Goal: Navigation & Orientation: Find specific page/section

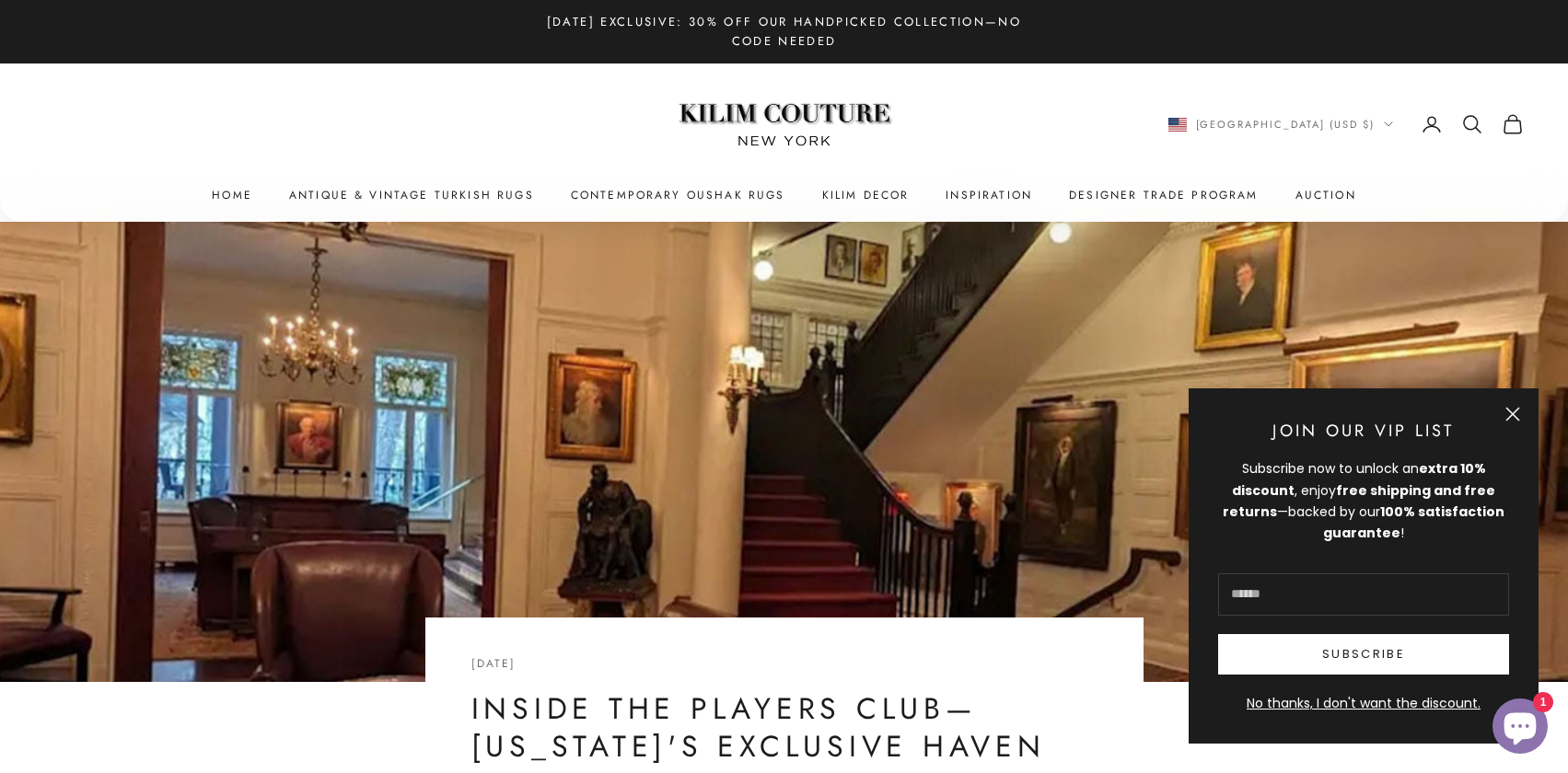
click at [1508, 407] on button "Close" at bounding box center [1512, 414] width 15 height 15
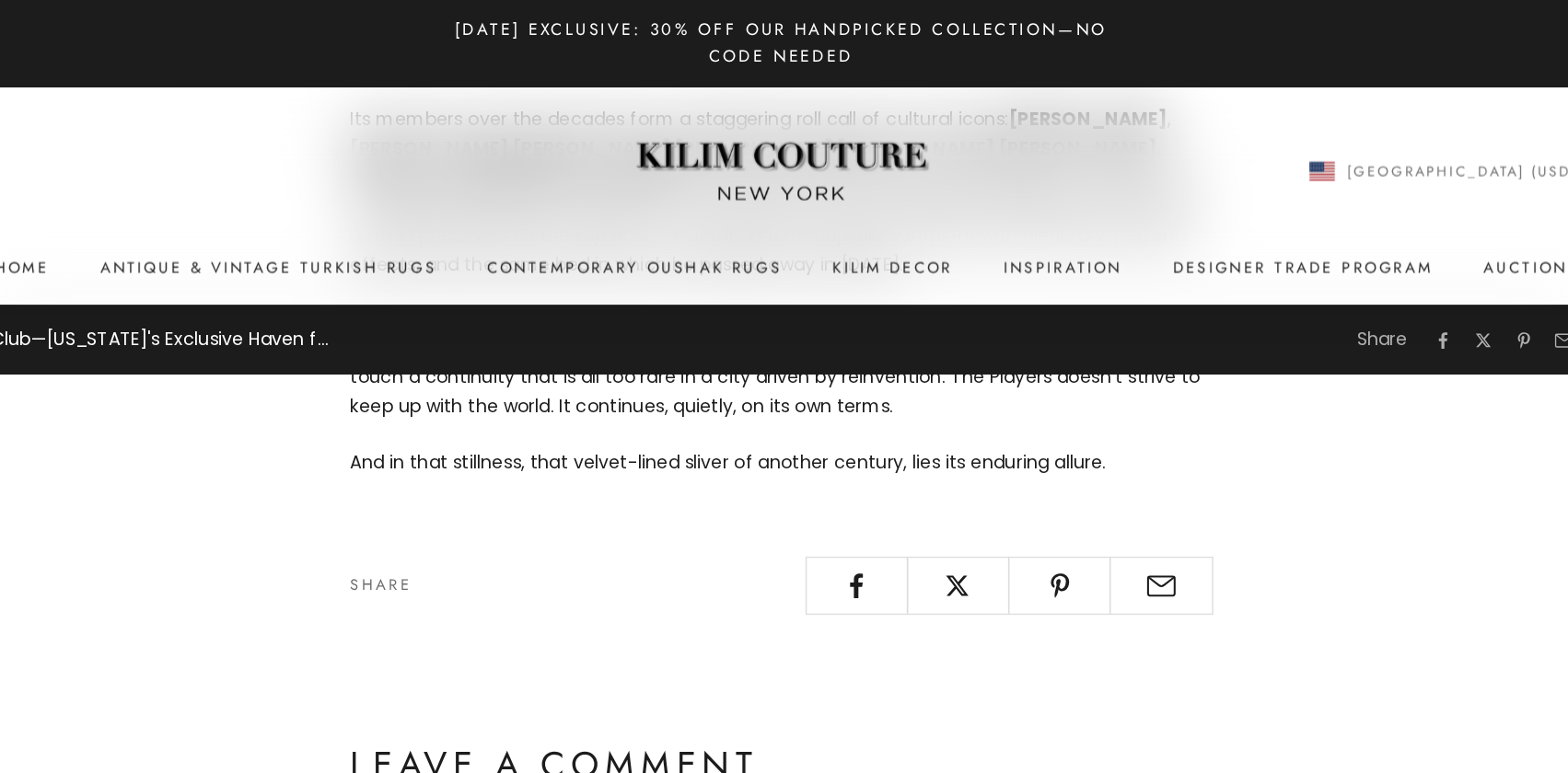
scroll to position [3701, 0]
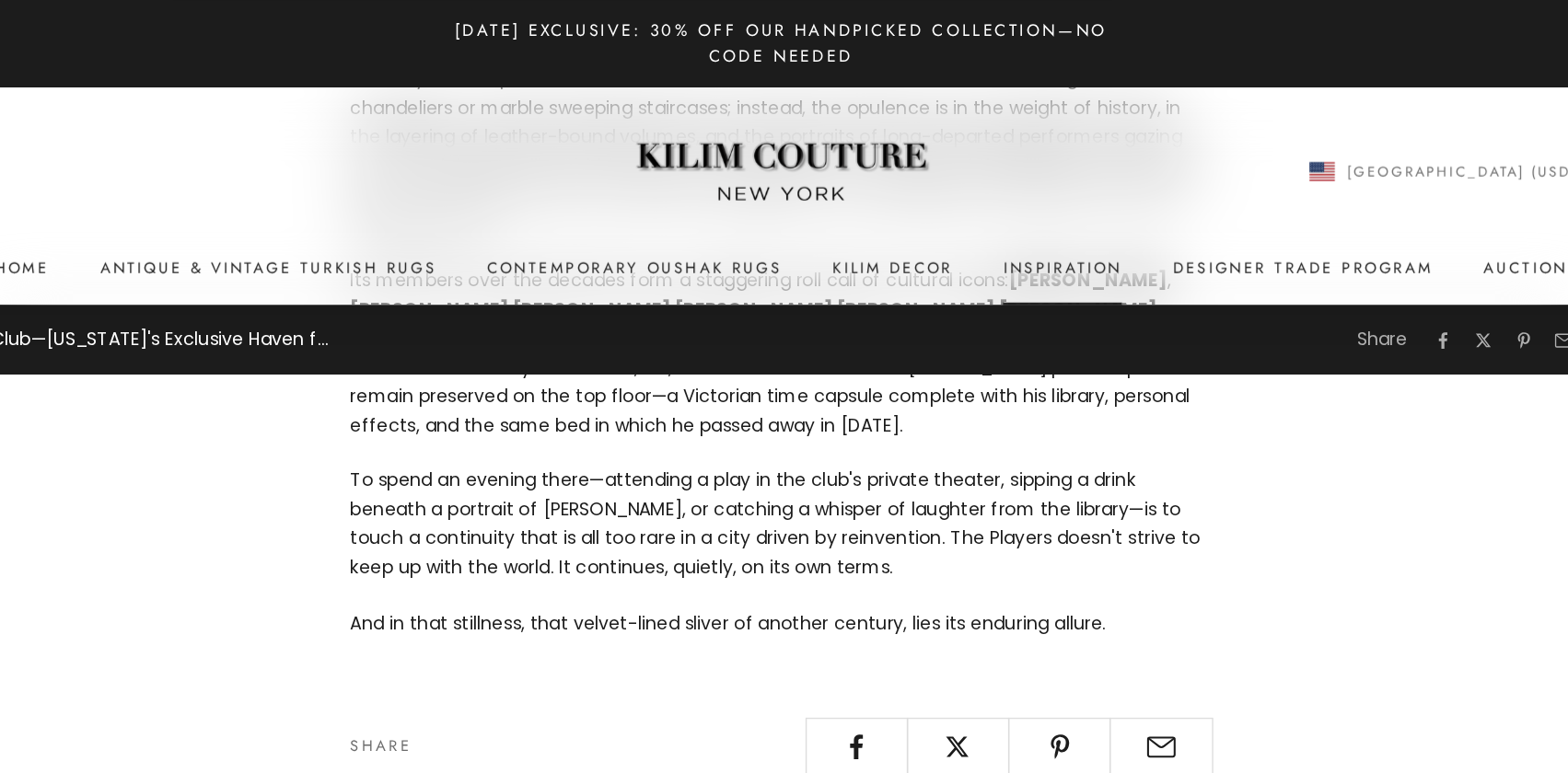
click at [968, 195] on link "Inspiration" at bounding box center [988, 195] width 86 height 19
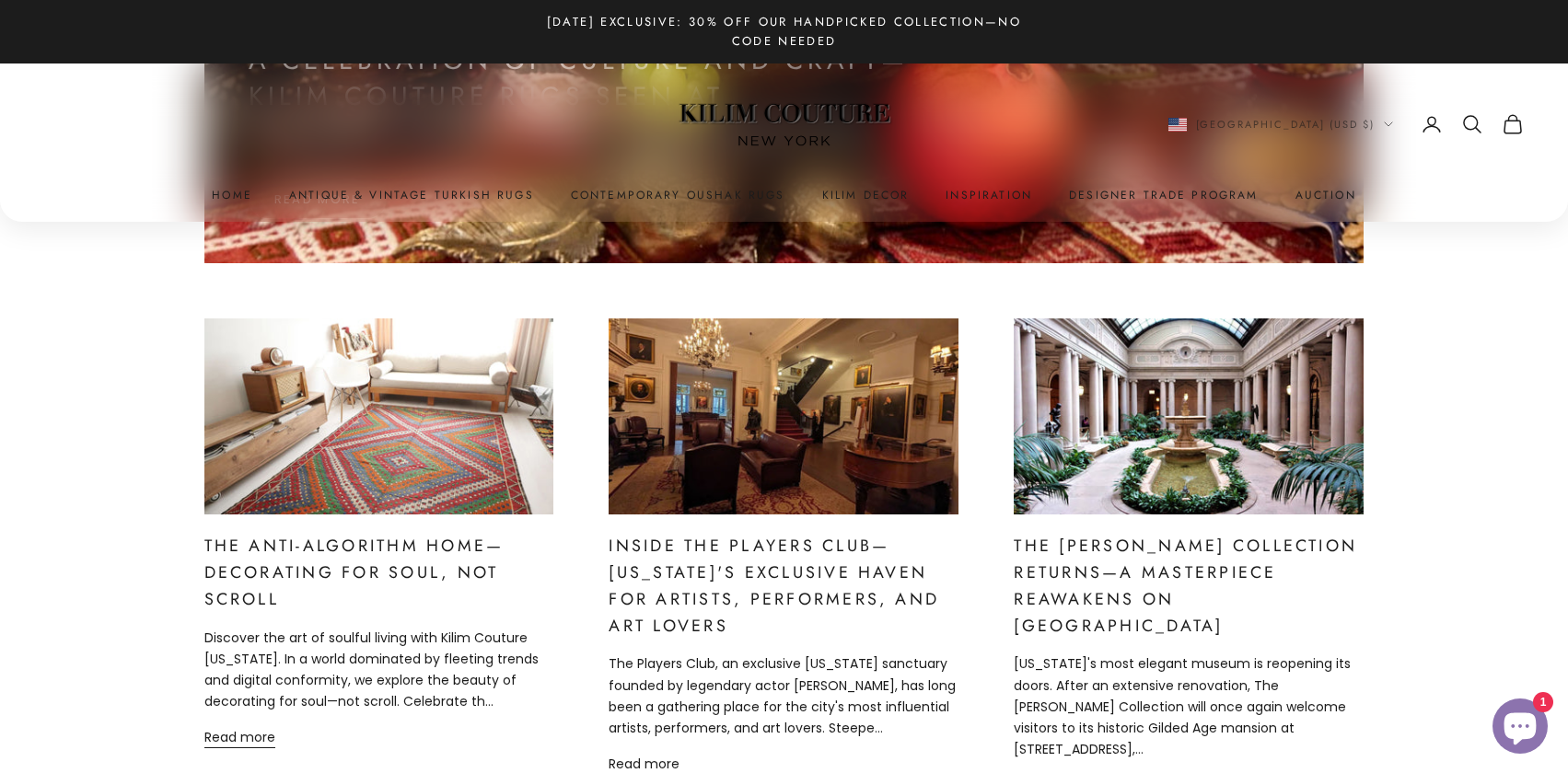
scroll to position [471, 0]
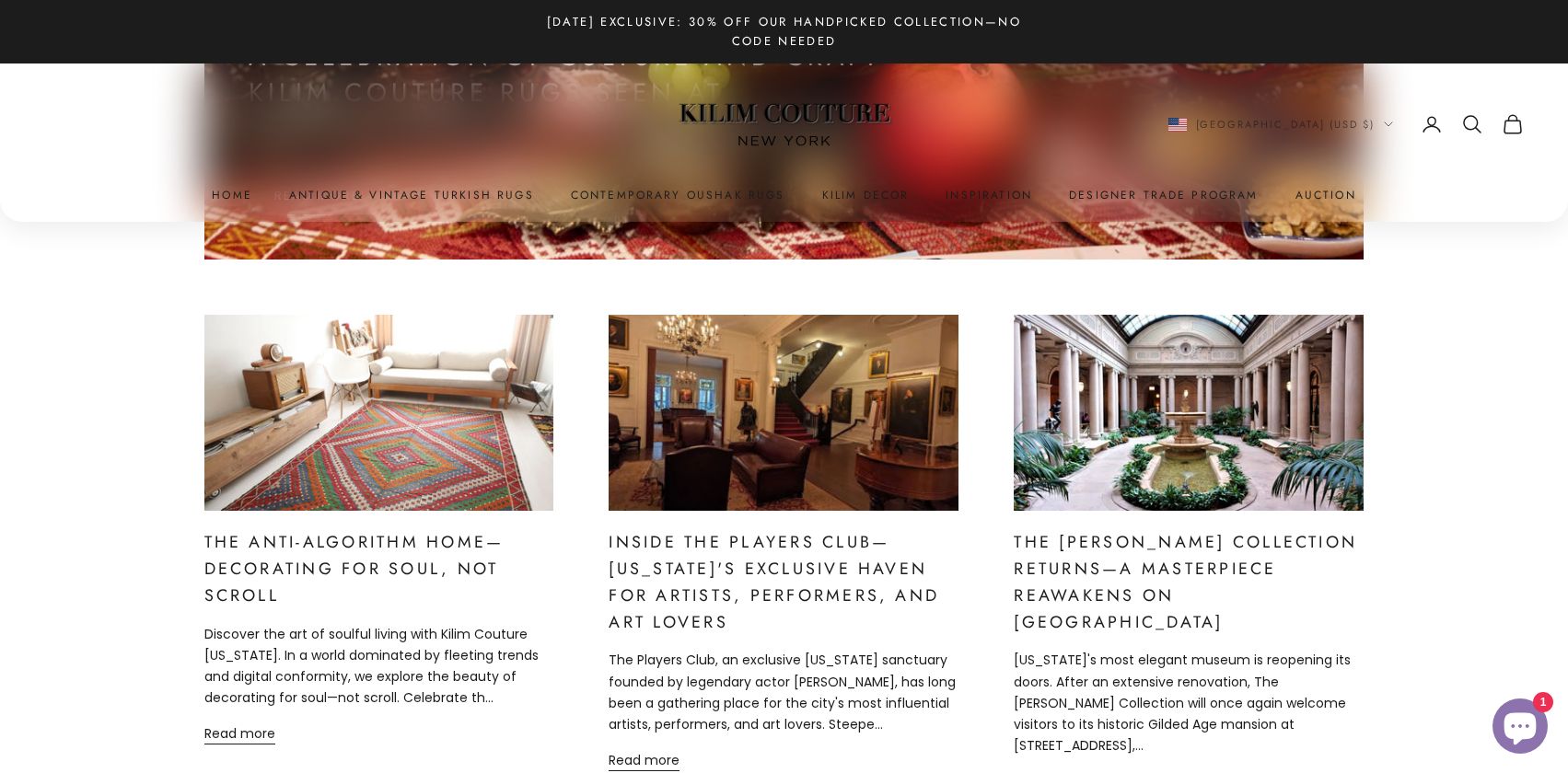
click at [778, 448] on link at bounding box center [783, 413] width 350 height 197
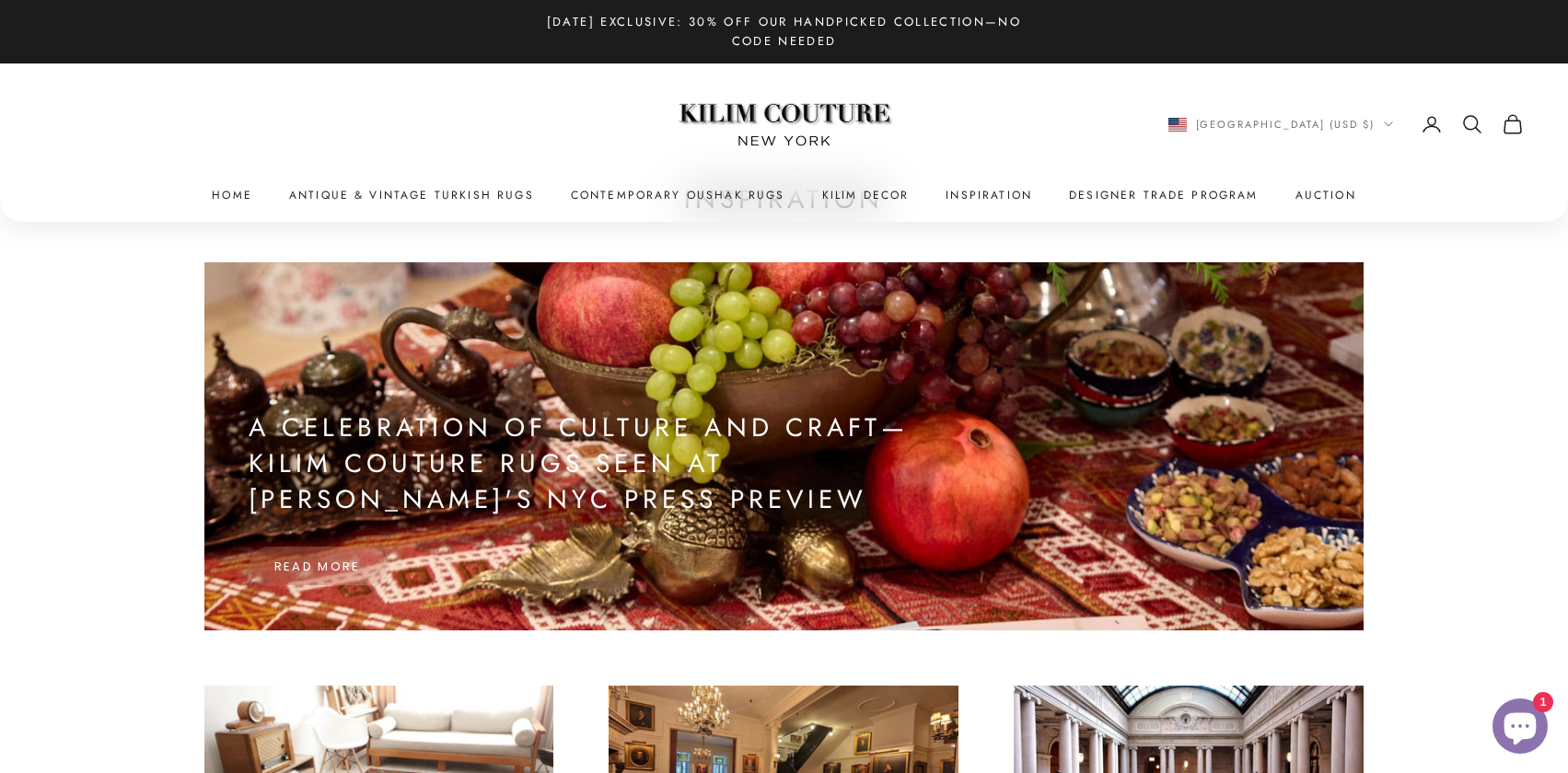
scroll to position [0, 0]
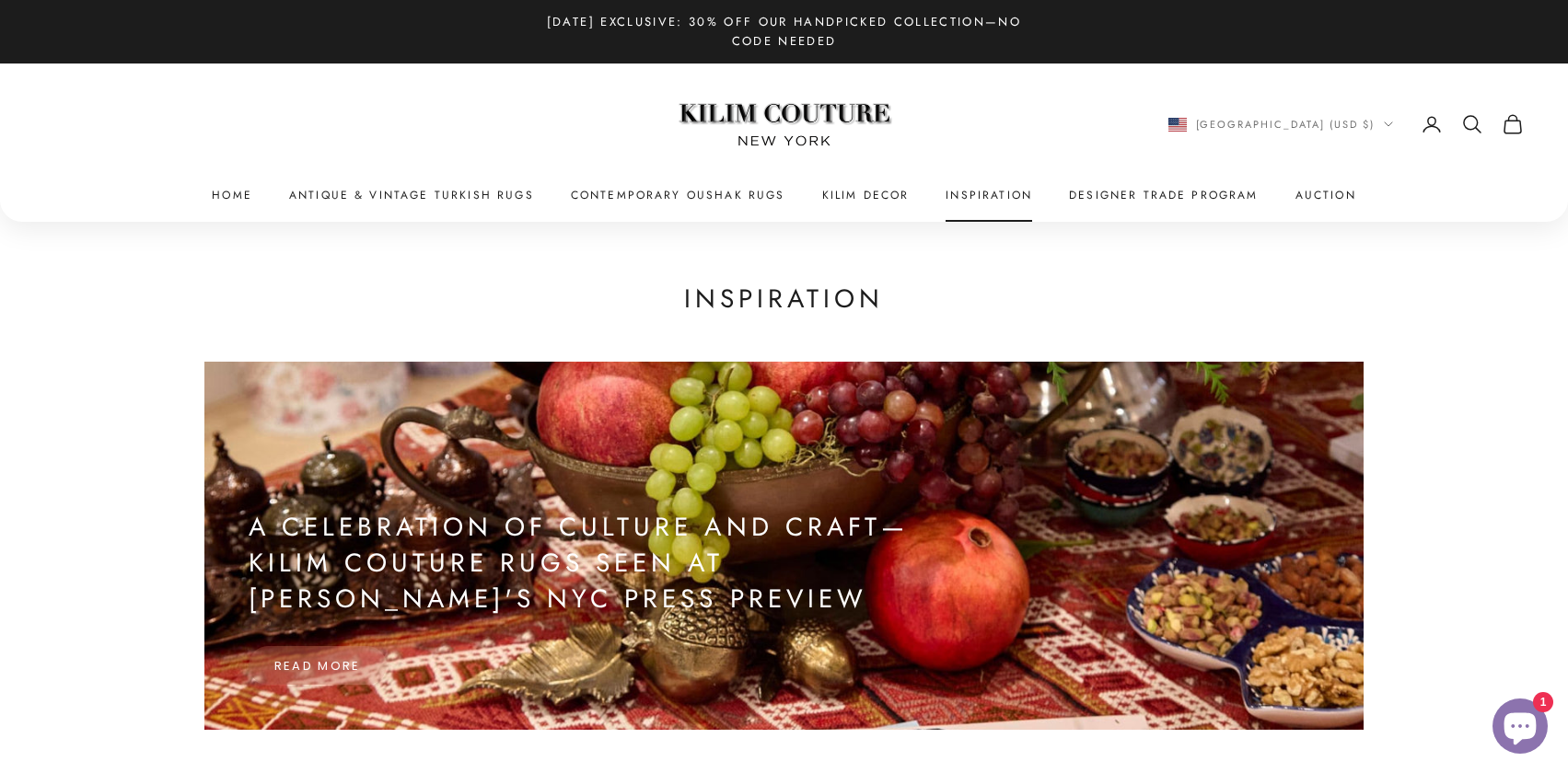
click at [990, 195] on link "Inspiration" at bounding box center [988, 195] width 86 height 19
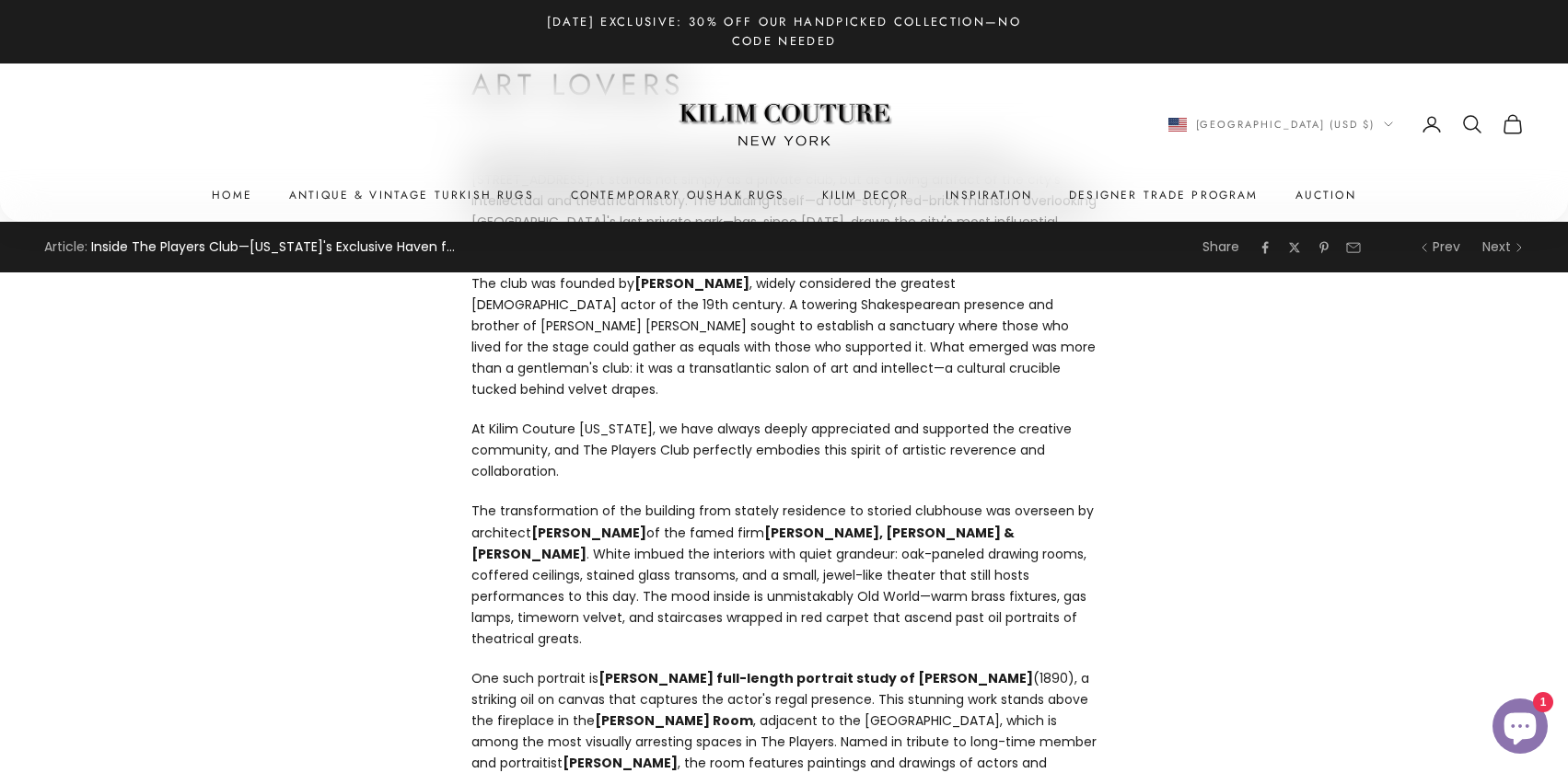
scroll to position [387, 0]
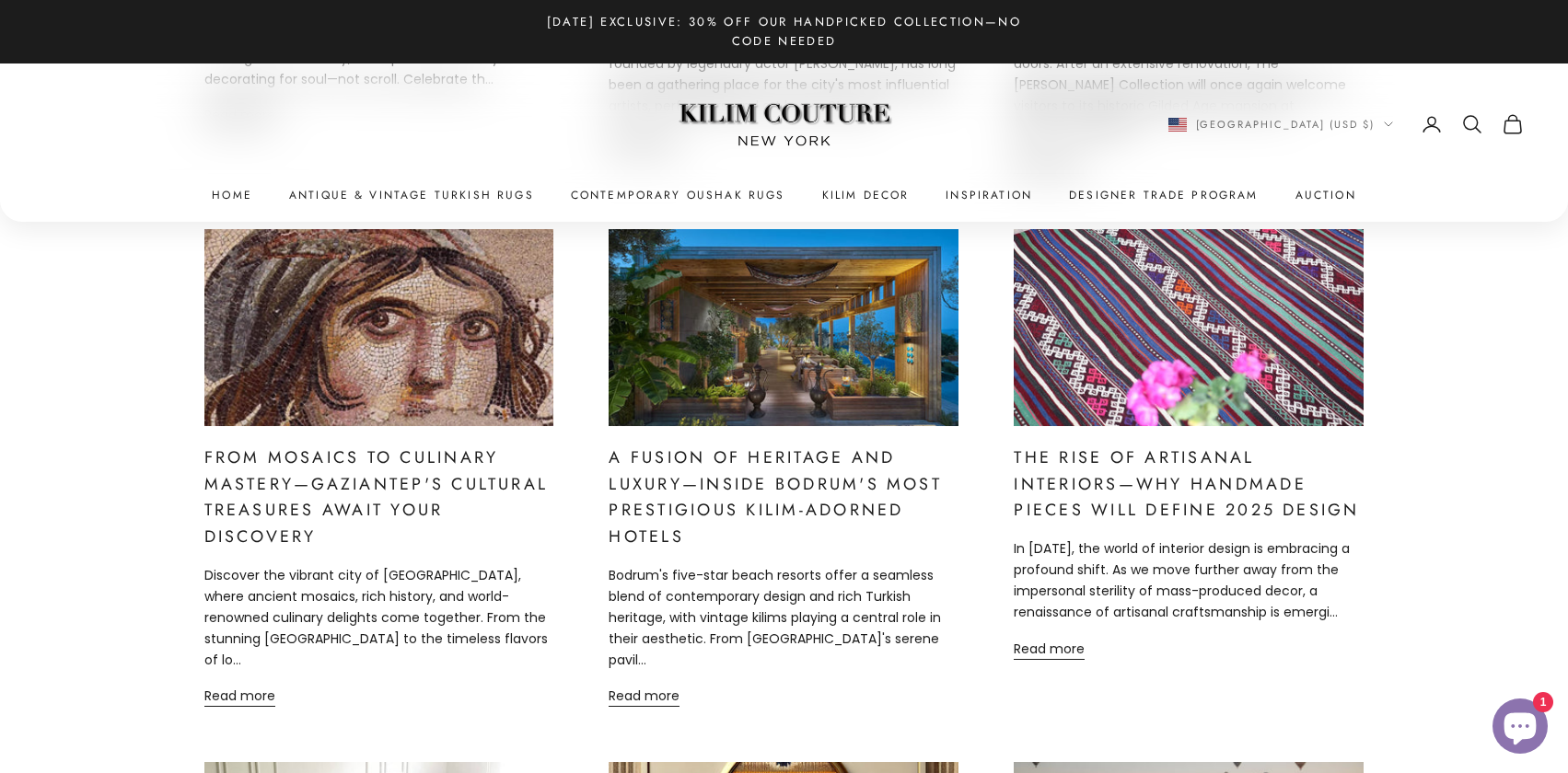
scroll to position [1091, 0]
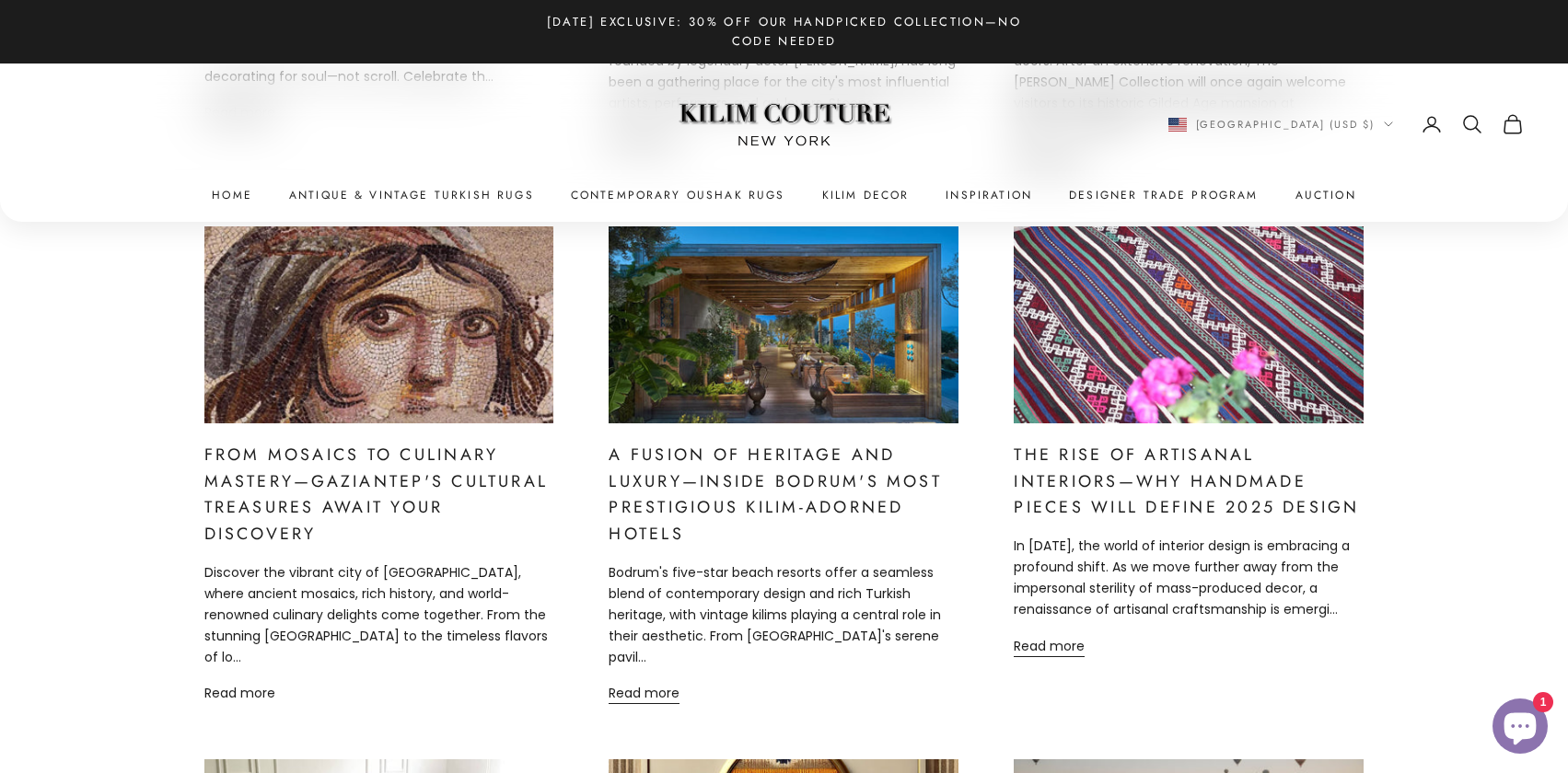
click at [231, 683] on link "Read more" at bounding box center [240, 693] width 71 height 21
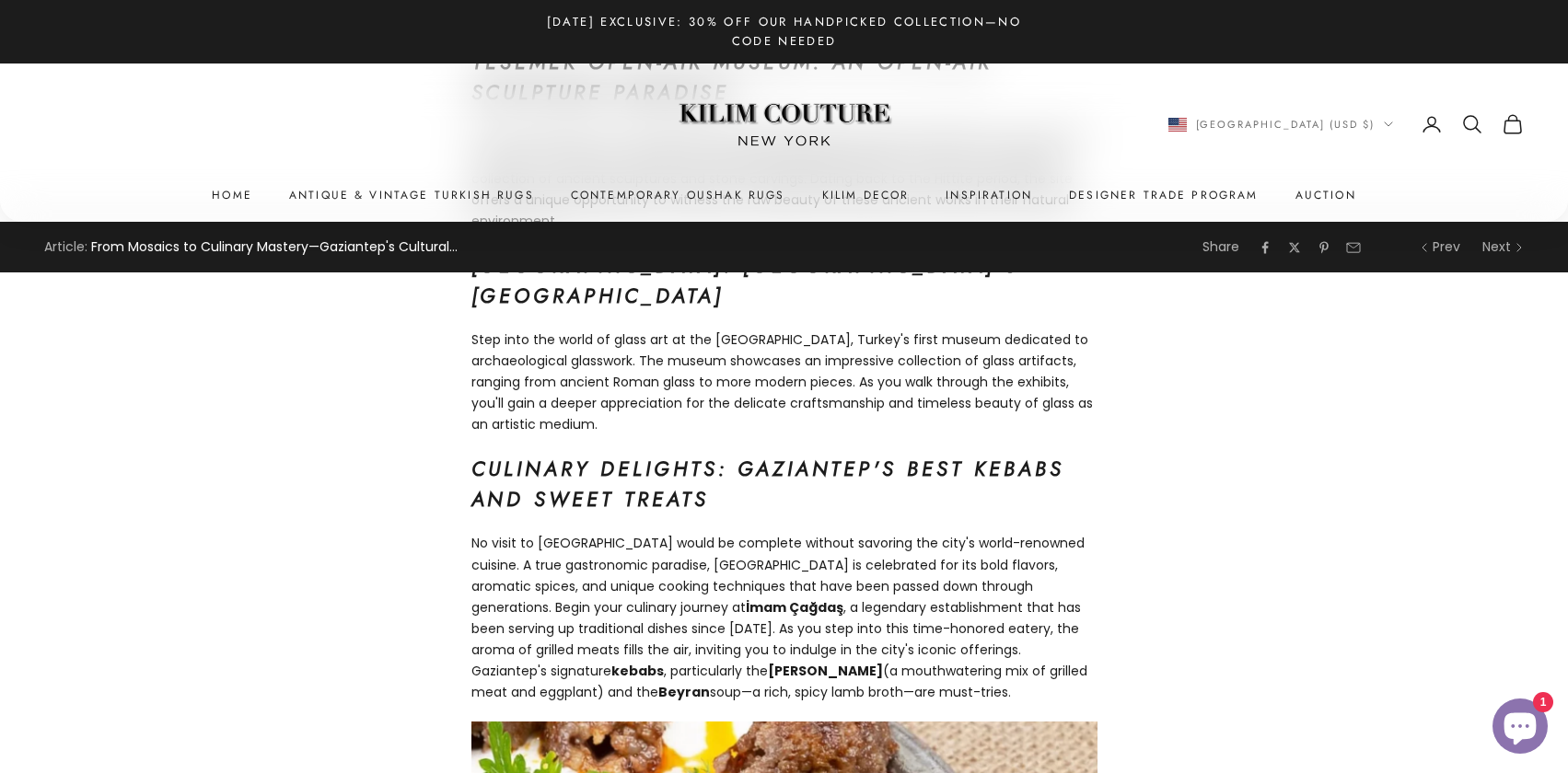
scroll to position [10386, 0]
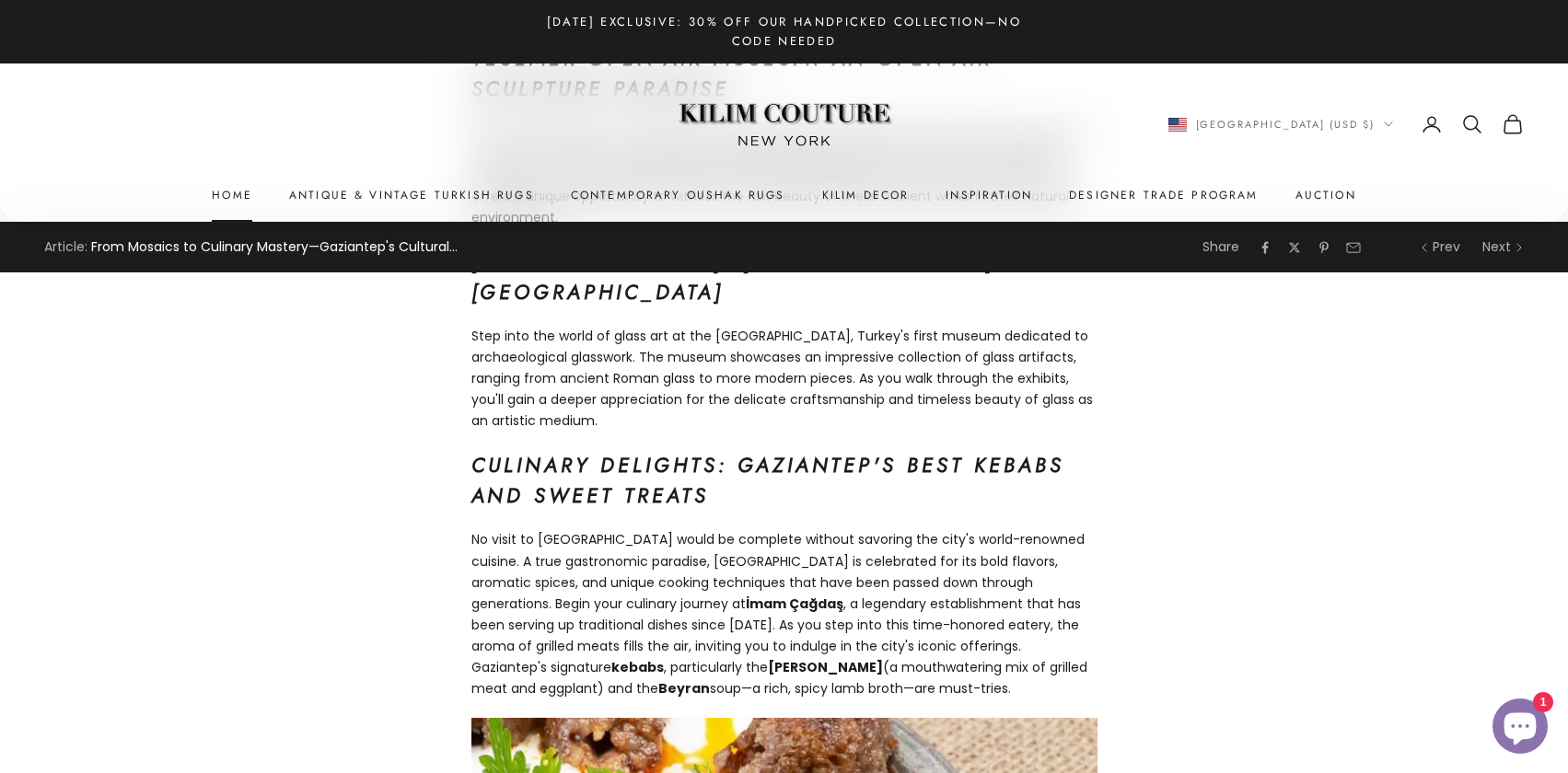
click at [230, 190] on link "Home" at bounding box center [232, 195] width 41 height 19
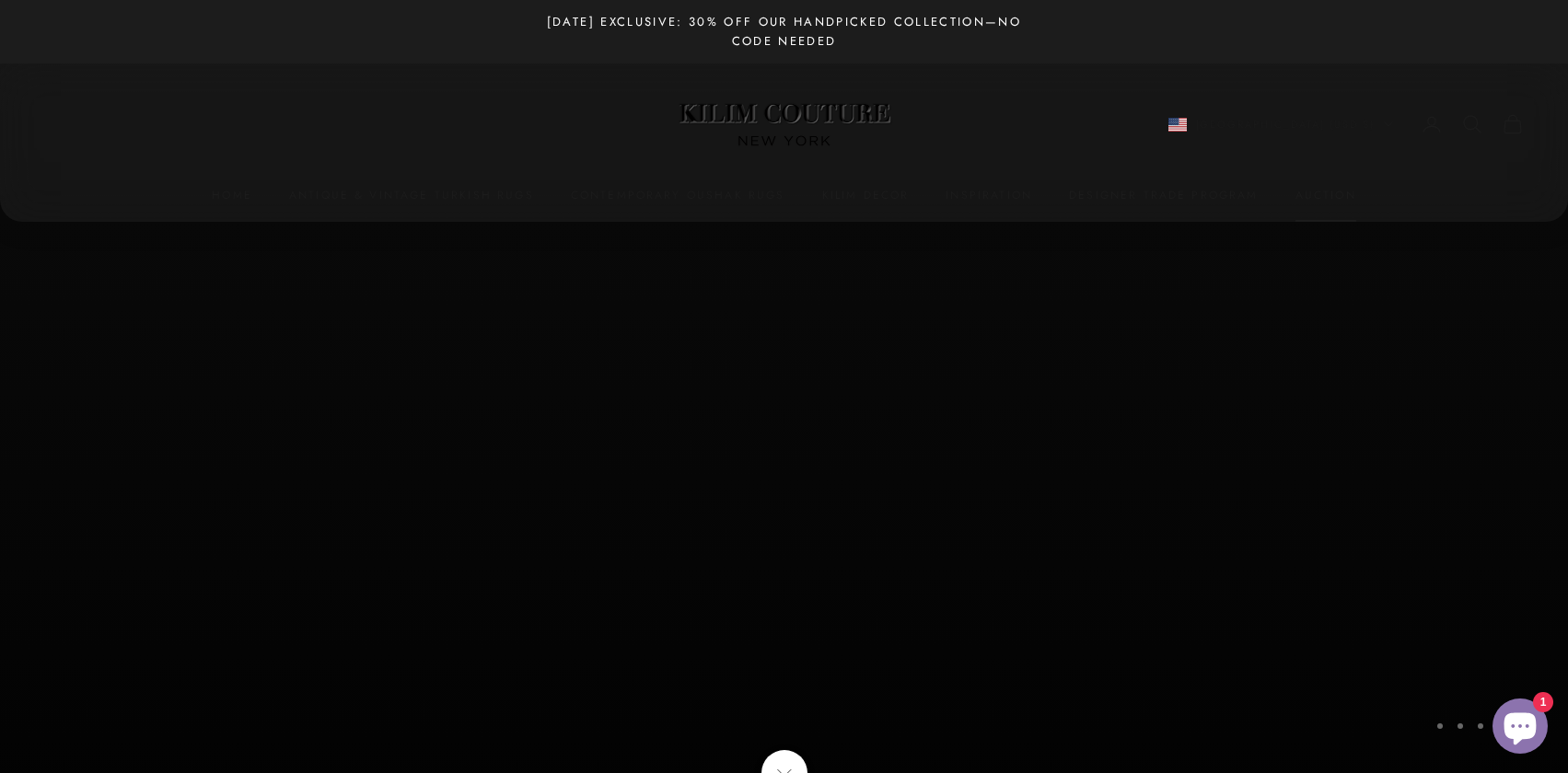
click at [1311, 192] on link "Auction" at bounding box center [1325, 195] width 60 height 19
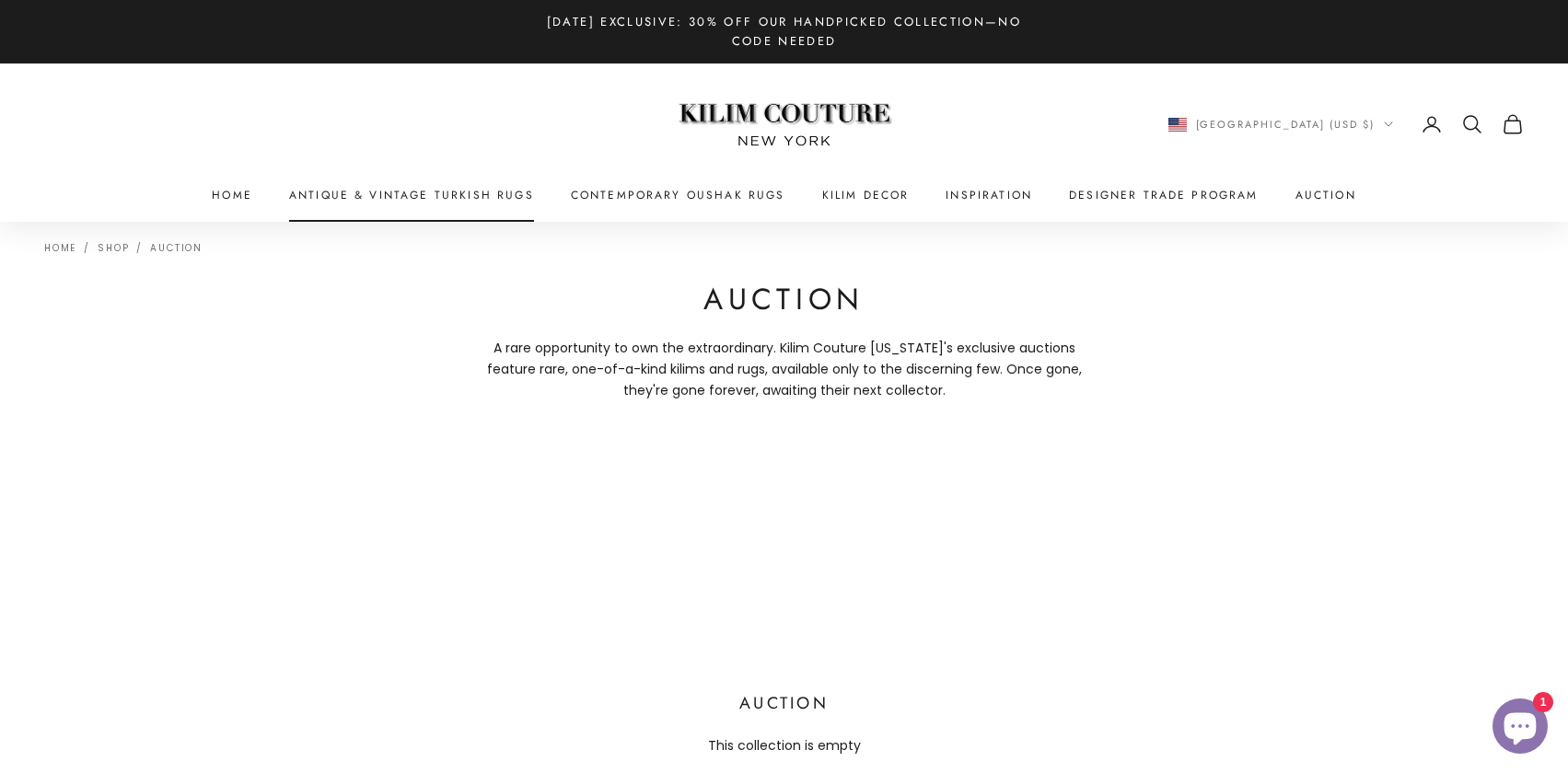
click at [309, 197] on link "Antique & Vintage Turkish Rugs" at bounding box center [411, 195] width 245 height 19
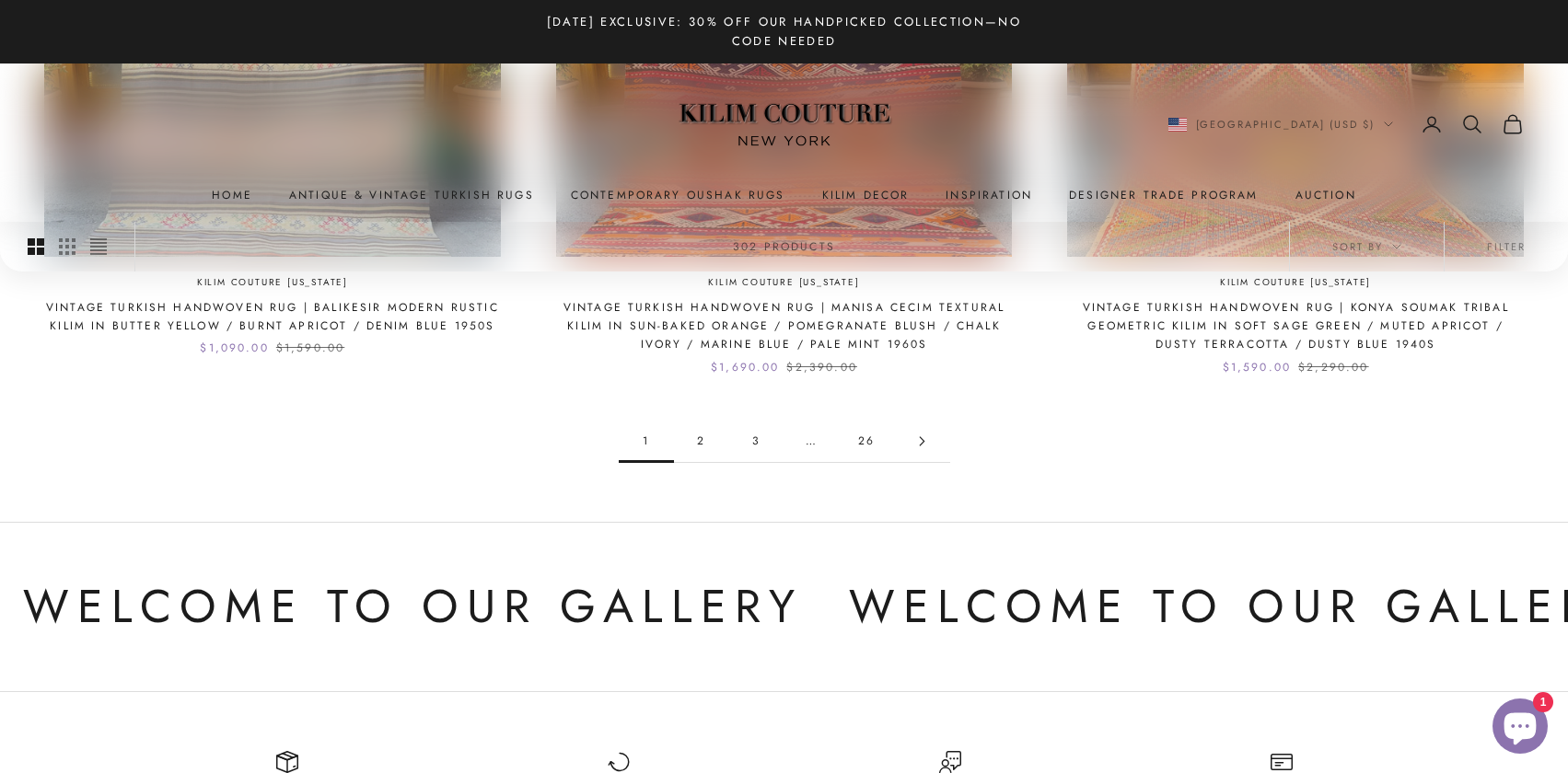
scroll to position [1983, 0]
click at [704, 445] on link "2" at bounding box center [702, 441] width 56 height 42
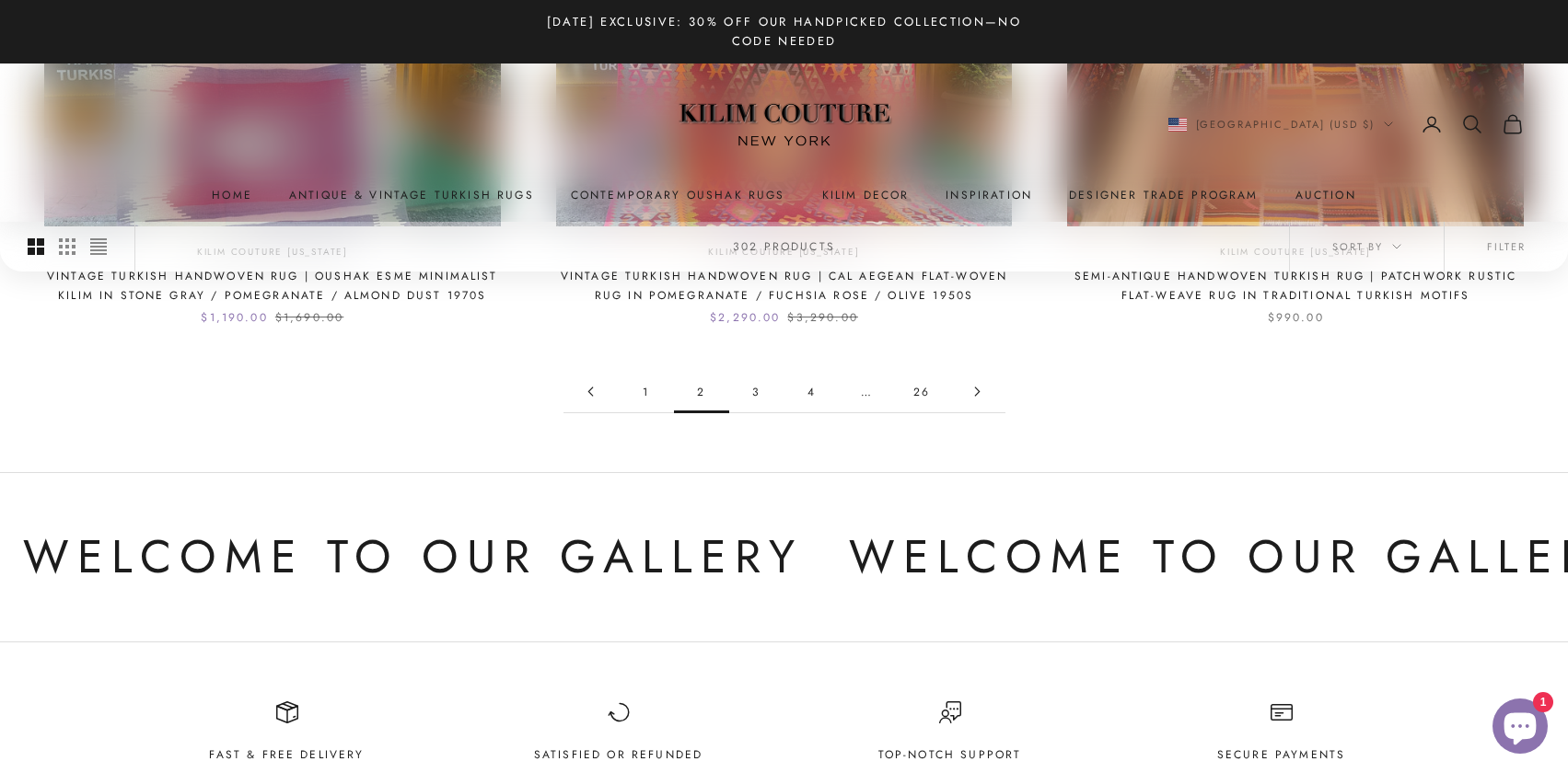
scroll to position [2006, 0]
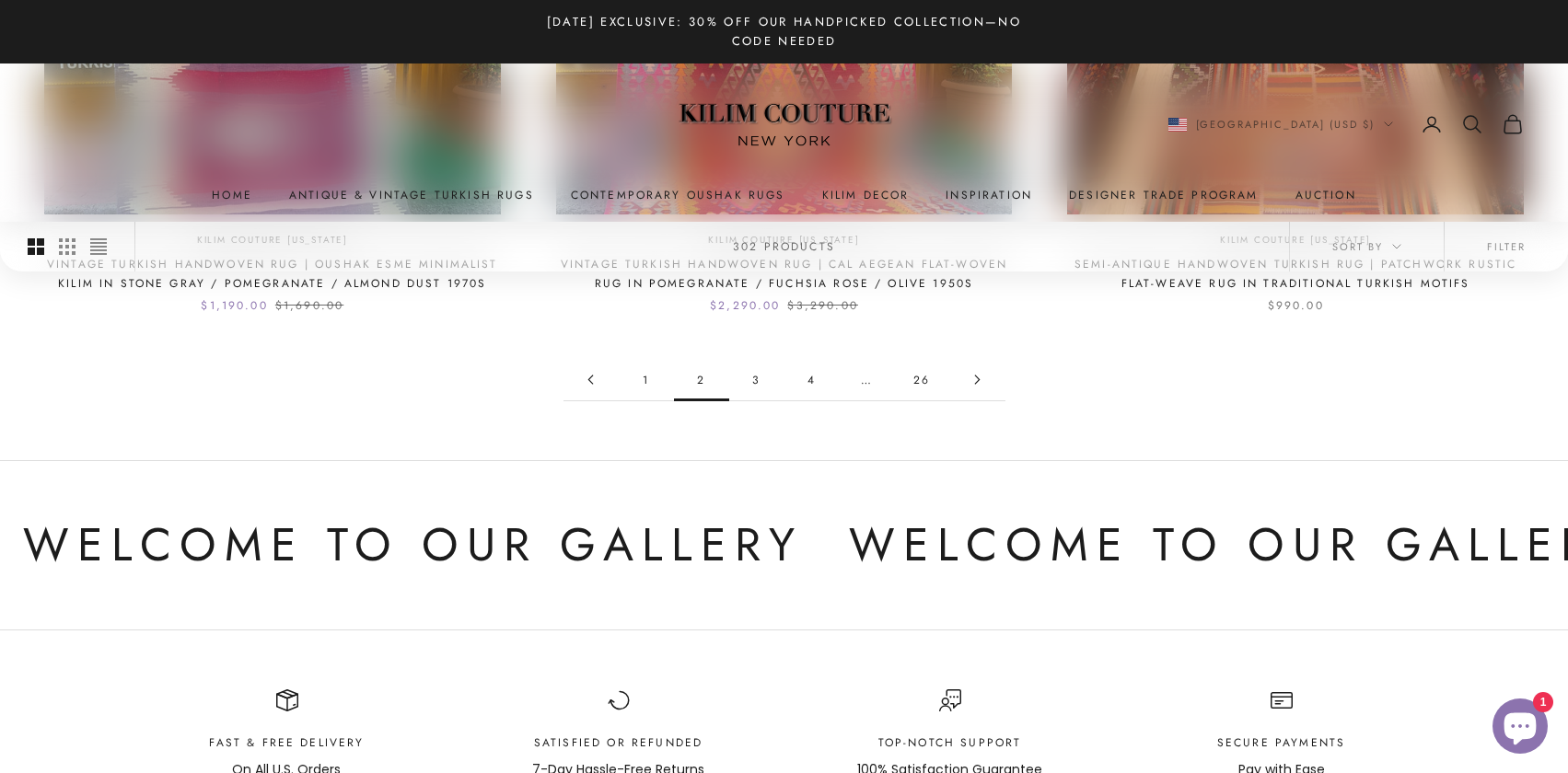
click at [757, 381] on link "3" at bounding box center [757, 380] width 56 height 42
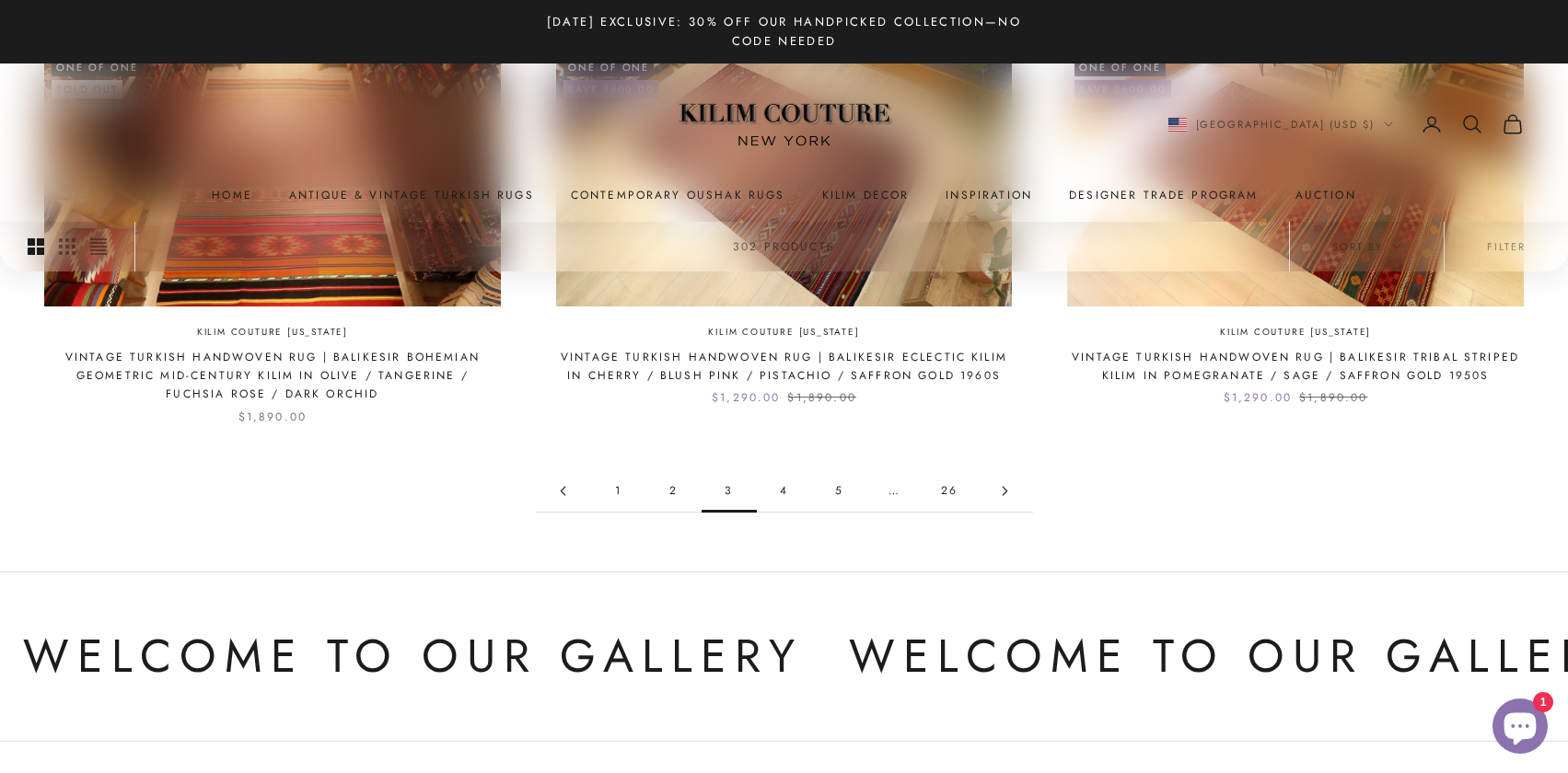
scroll to position [1957, 0]
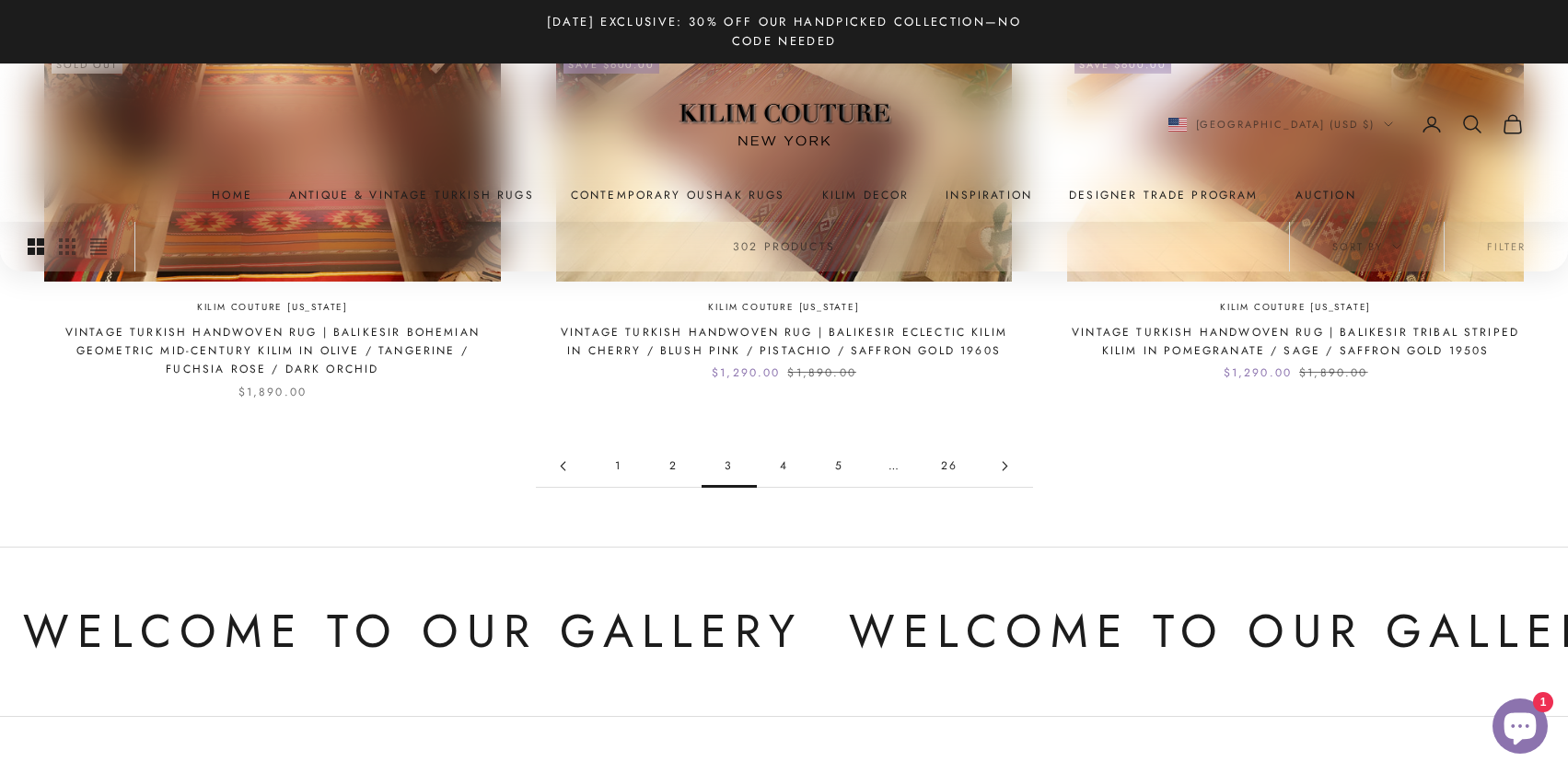
click at [784, 466] on link "4" at bounding box center [784, 467] width 56 height 42
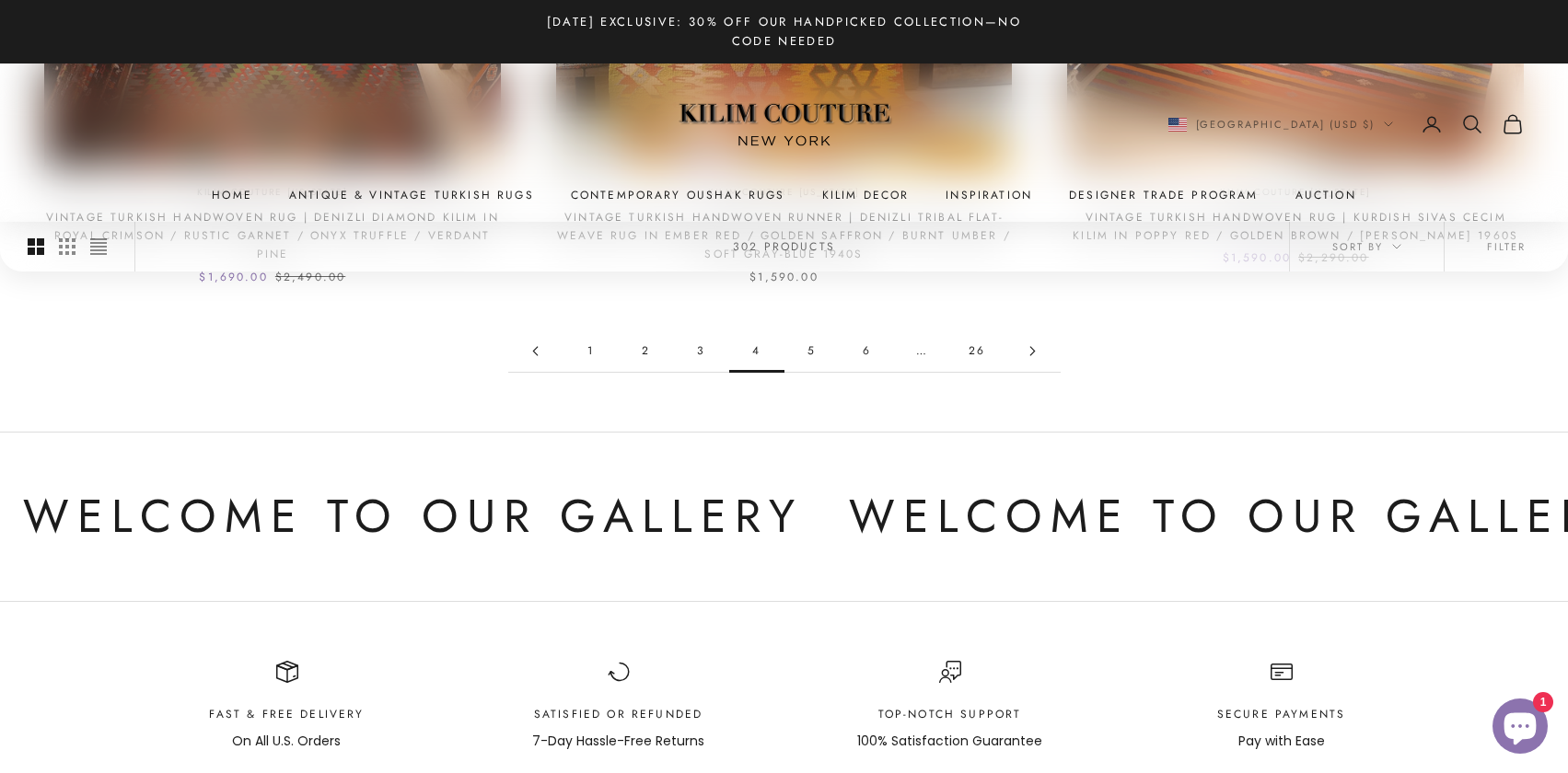
scroll to position [2041, 0]
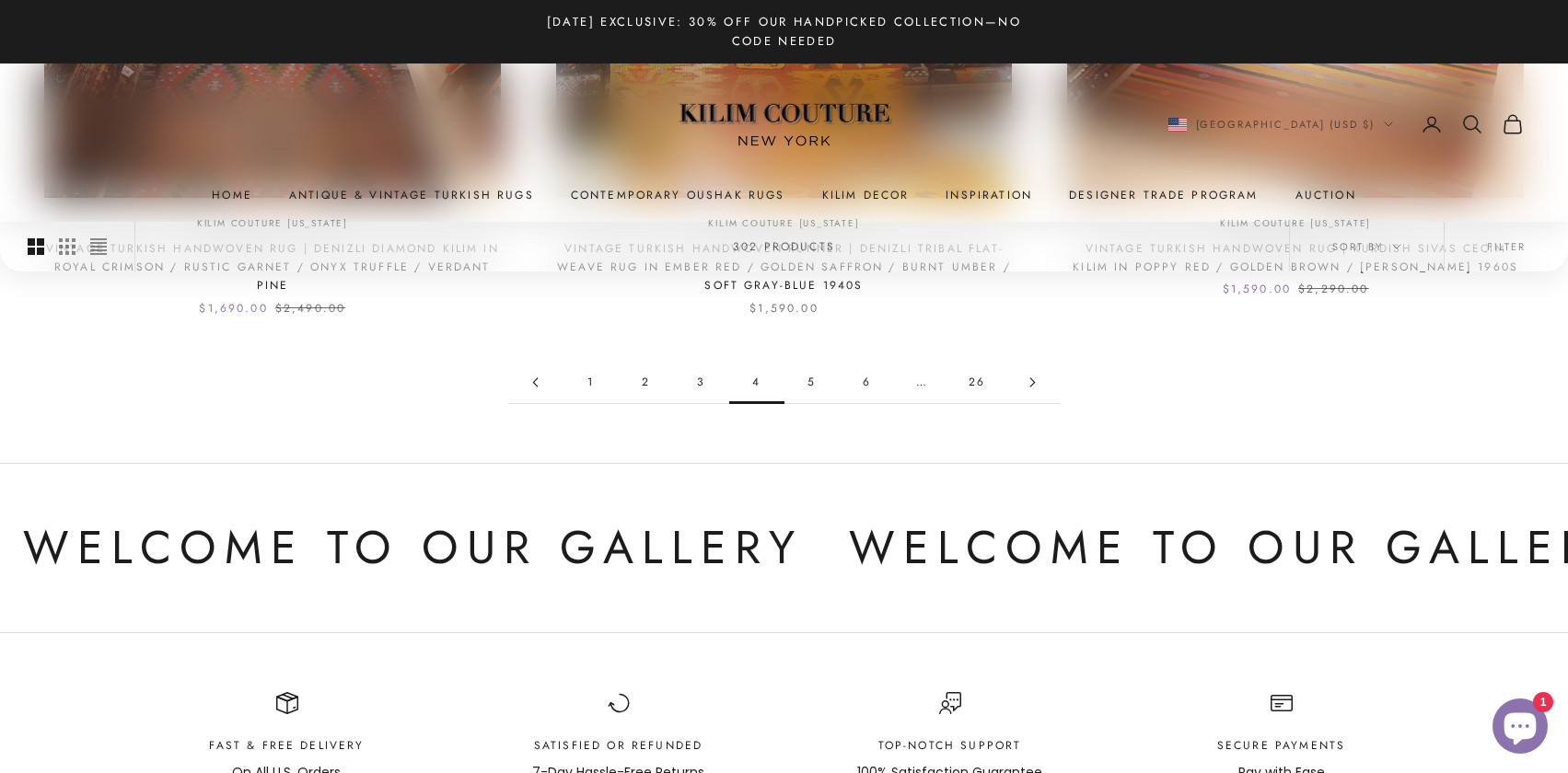
click at [809, 381] on link "5" at bounding box center [812, 383] width 56 height 42
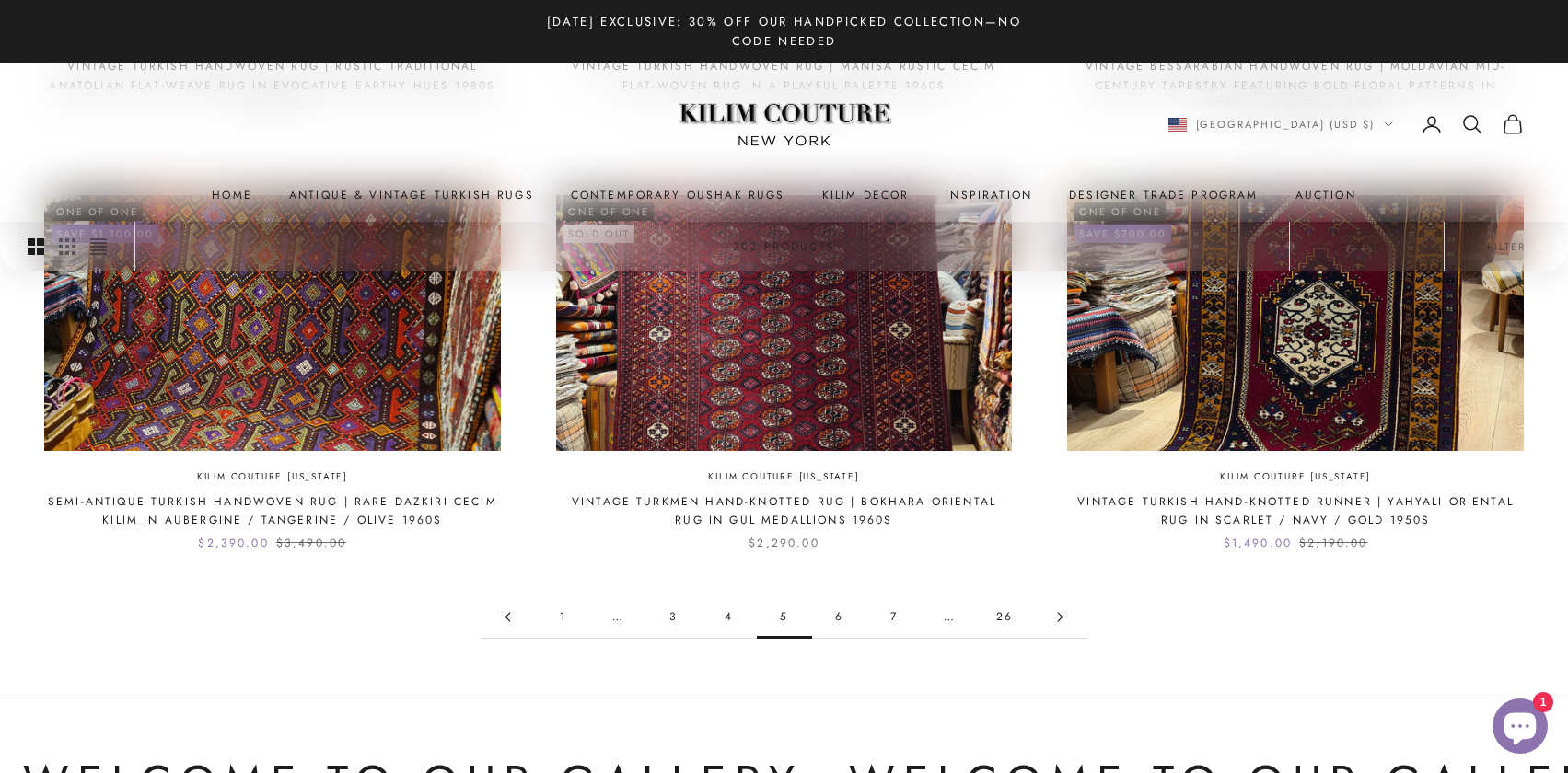
scroll to position [1752, 0]
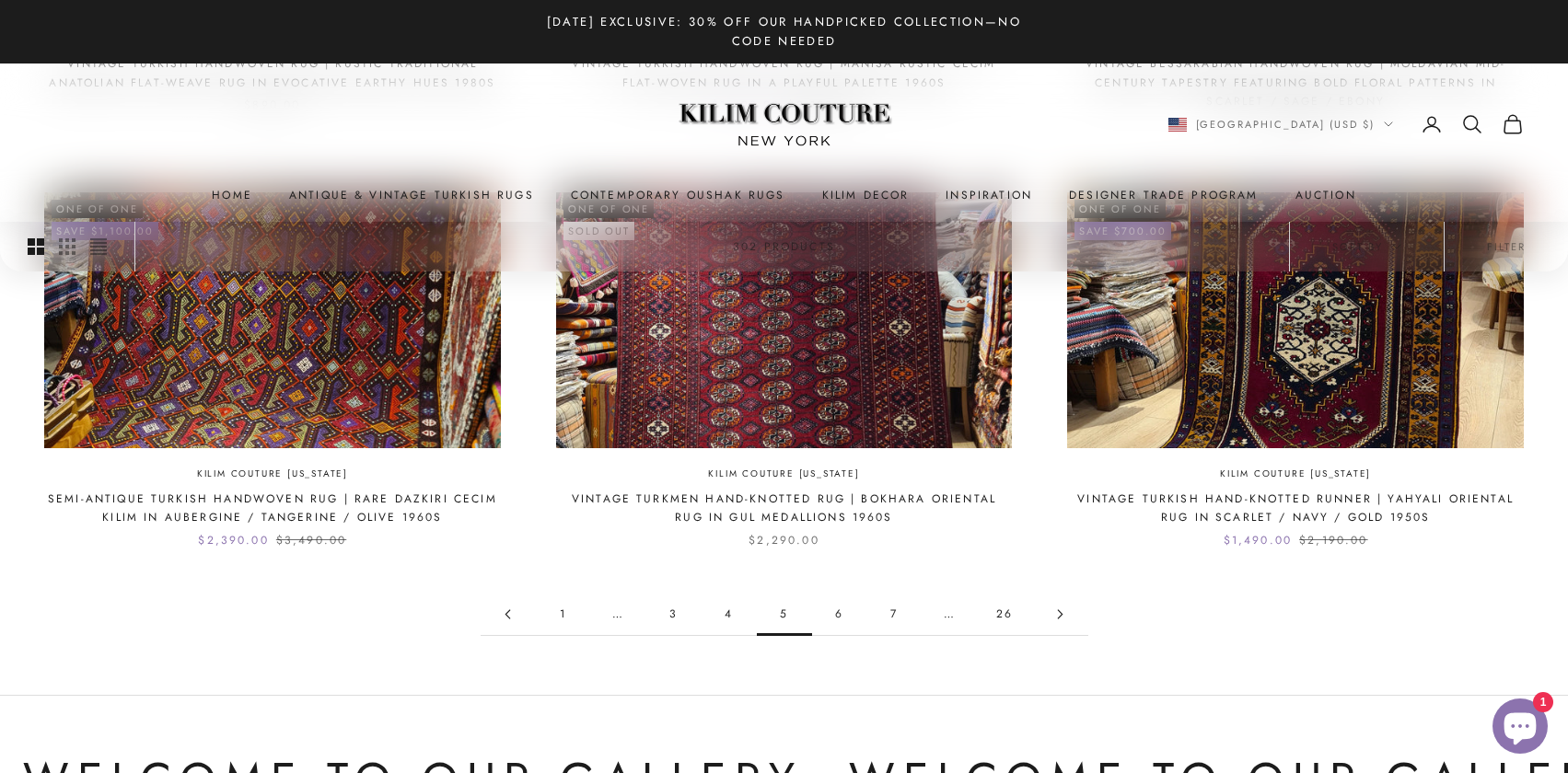
click at [836, 616] on link "6" at bounding box center [840, 614] width 56 height 42
